Goal: Task Accomplishment & Management: Manage account settings

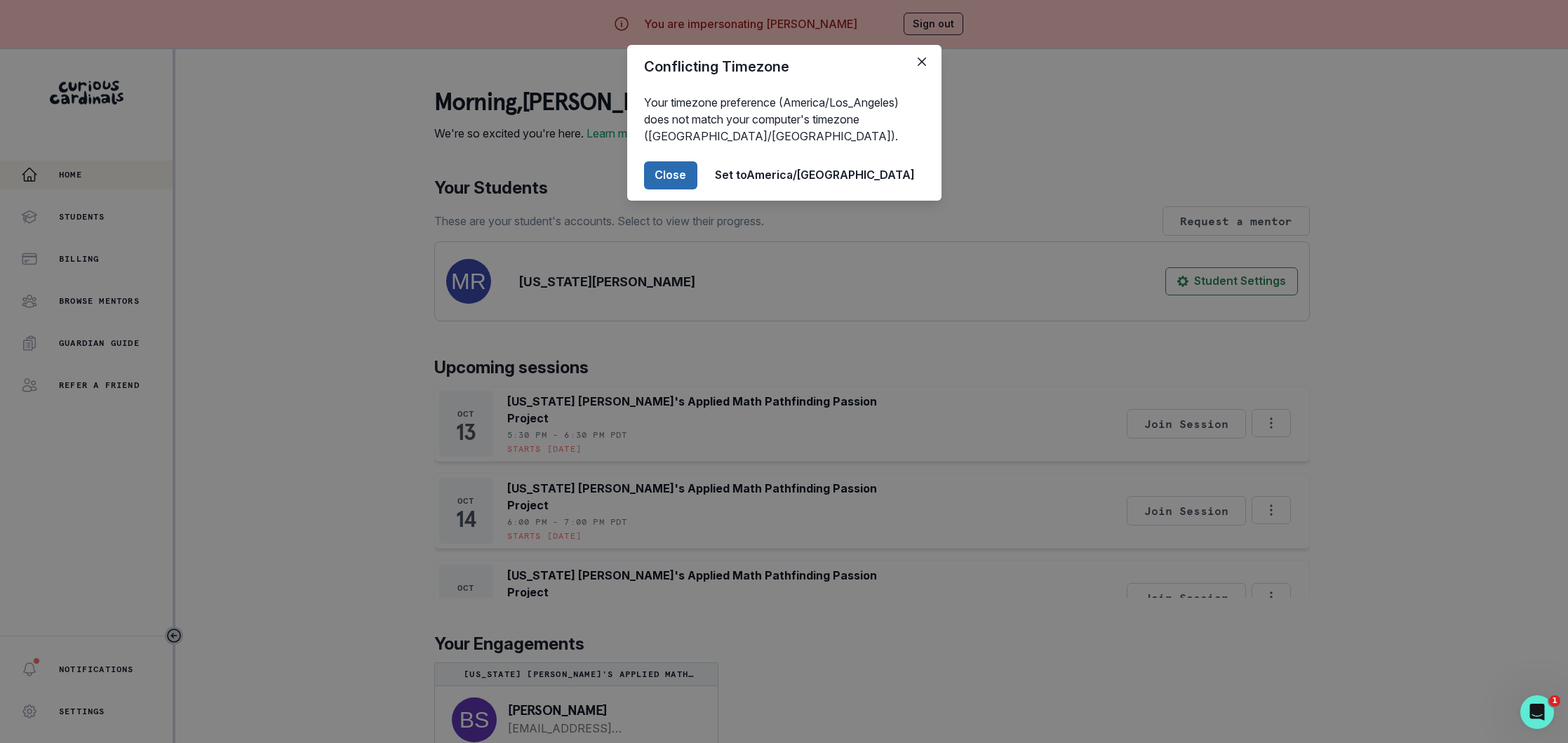
click at [697, 177] on button "Close" at bounding box center [670, 175] width 54 height 28
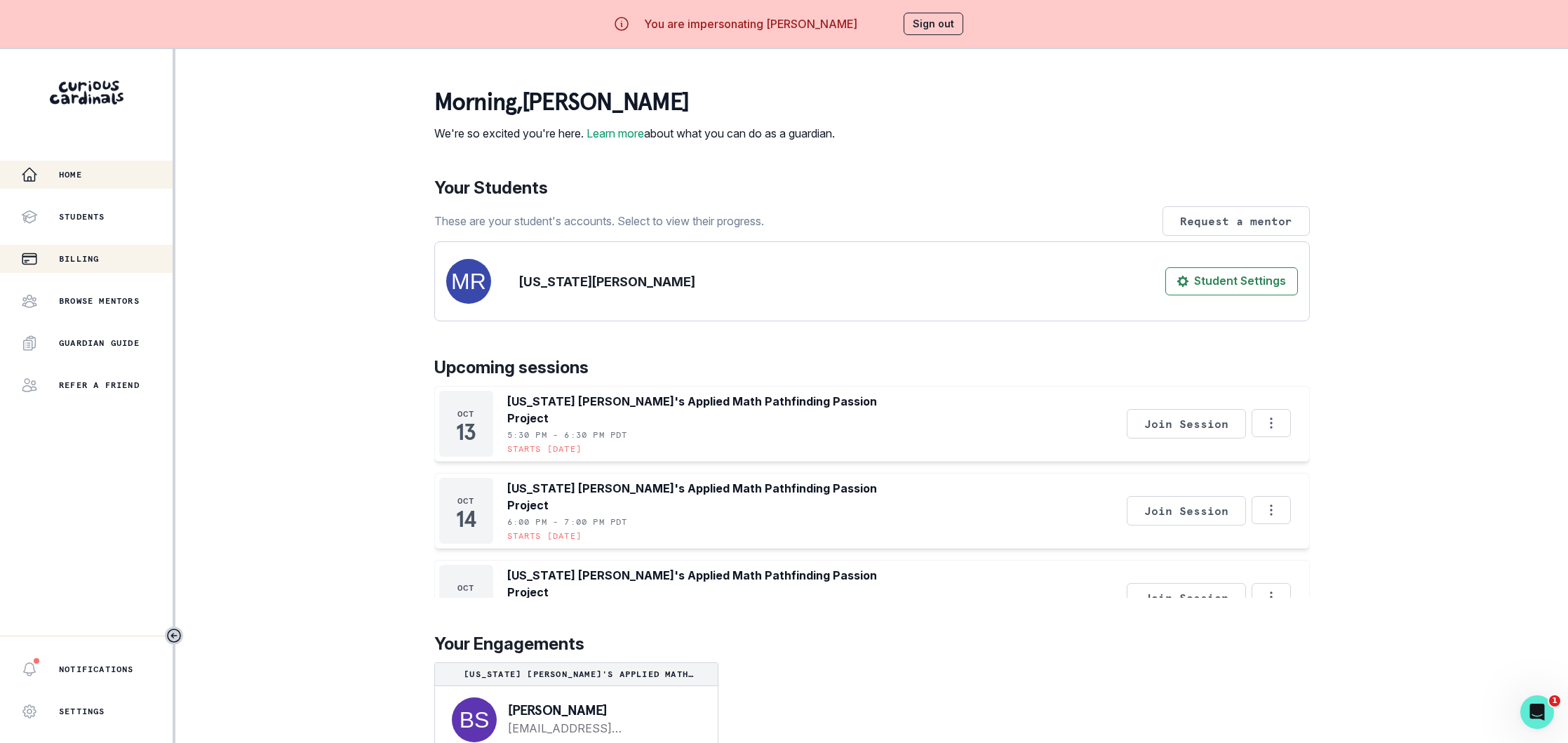
click at [92, 260] on p "Billing" at bounding box center [79, 259] width 40 height 11
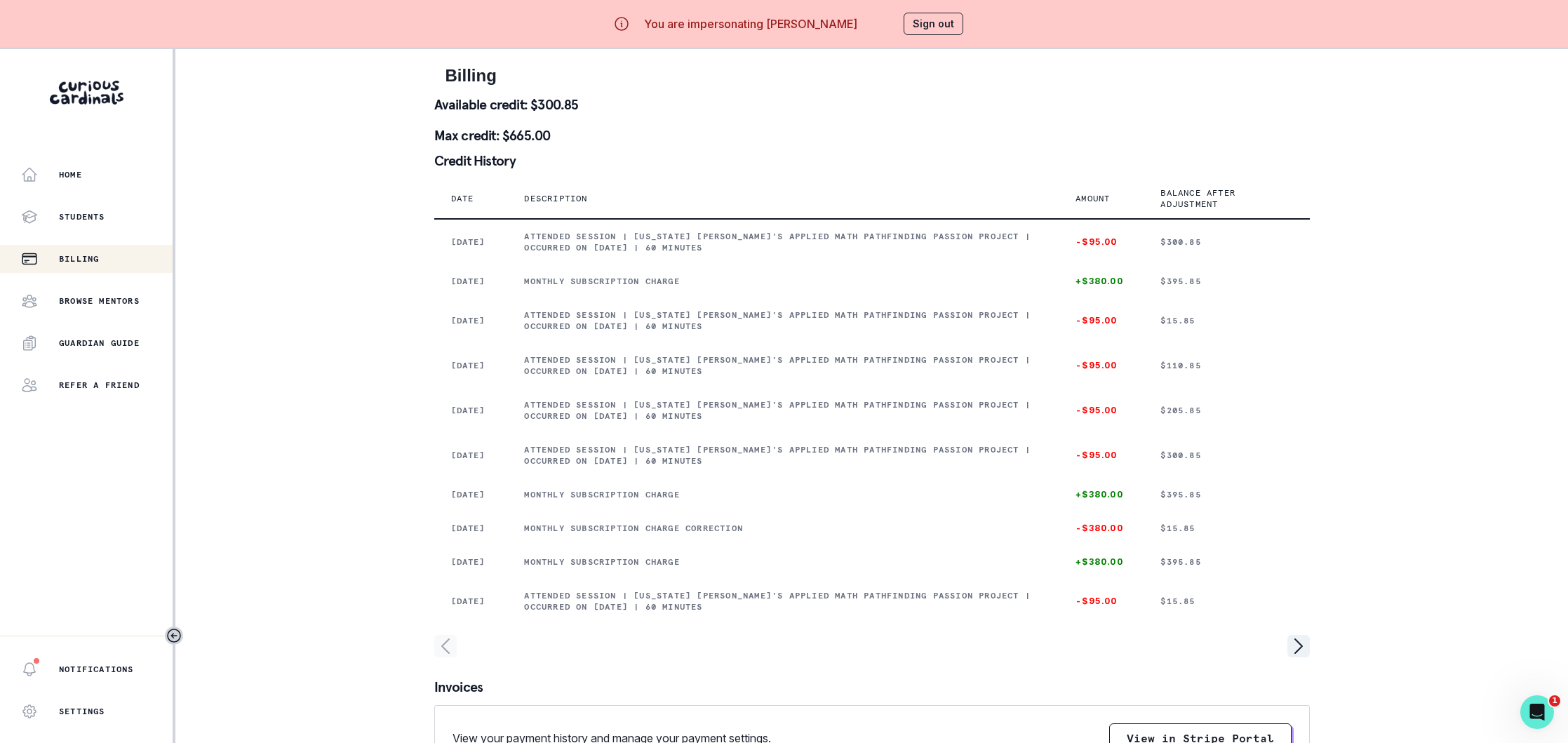
click at [936, 21] on button "Sign out" at bounding box center [933, 24] width 59 height 23
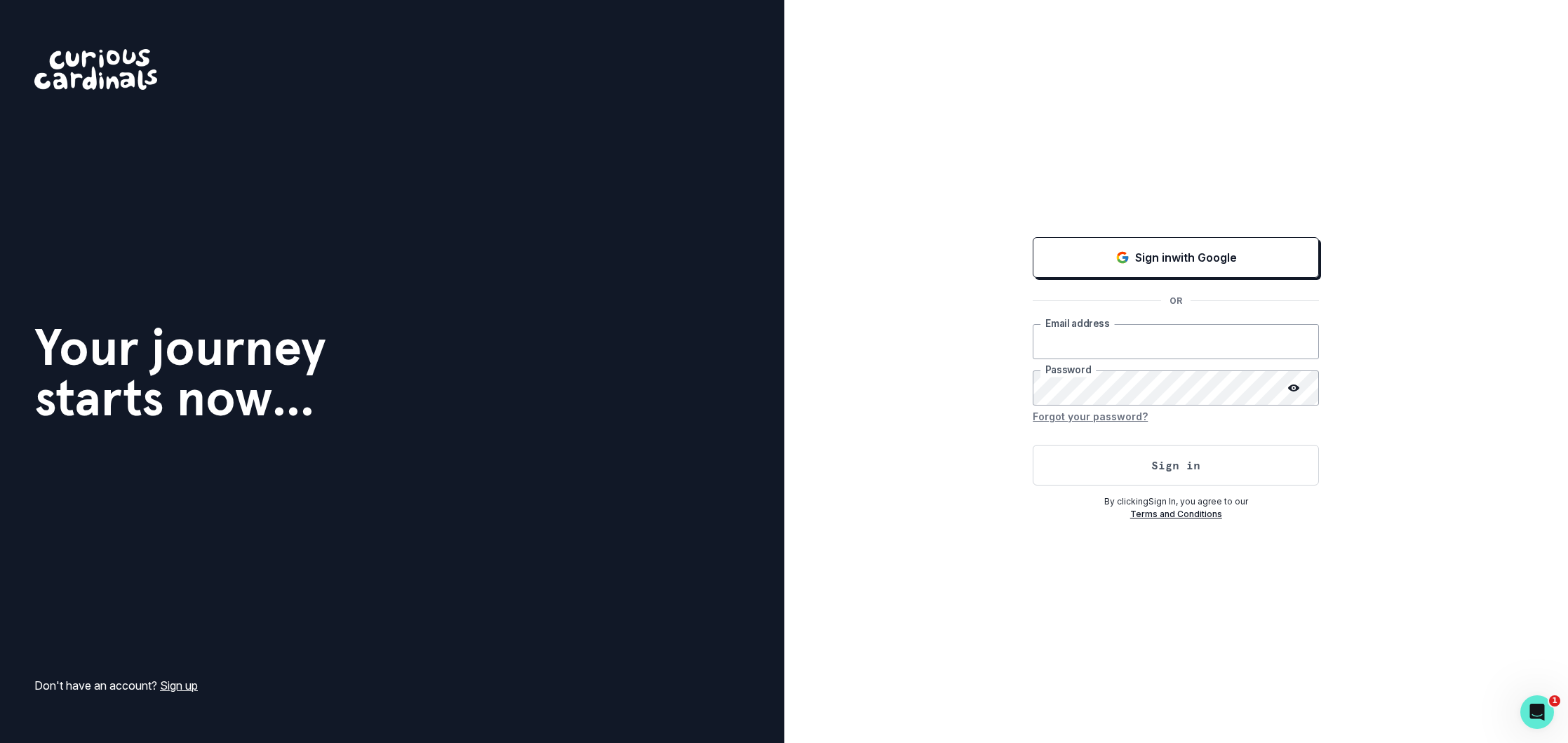
type input "[EMAIL_ADDRESS][DOMAIN_NAME]"
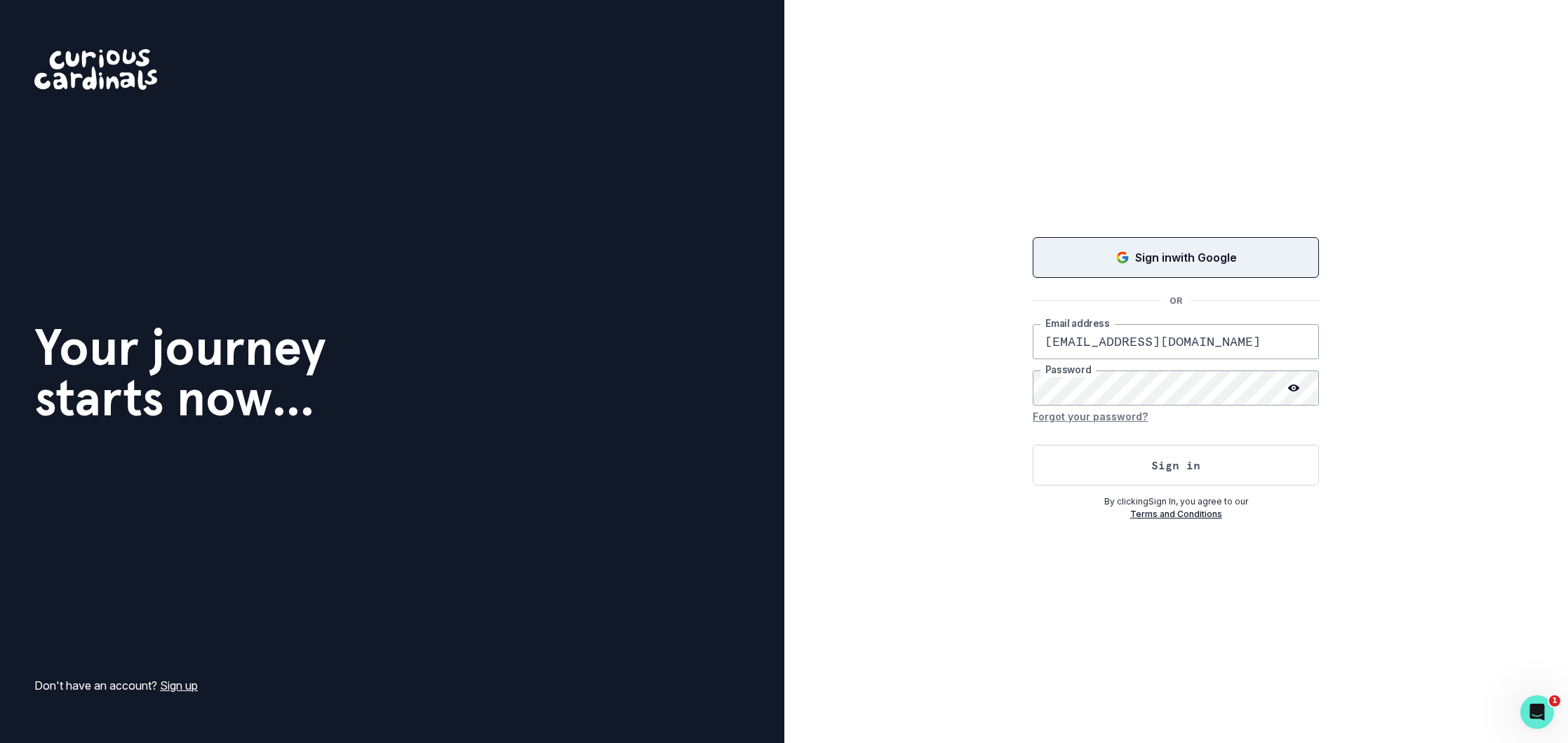
click at [1122, 247] on button "Sign in with Google" at bounding box center [1176, 257] width 286 height 40
